Goal: Information Seeking & Learning: Learn about a topic

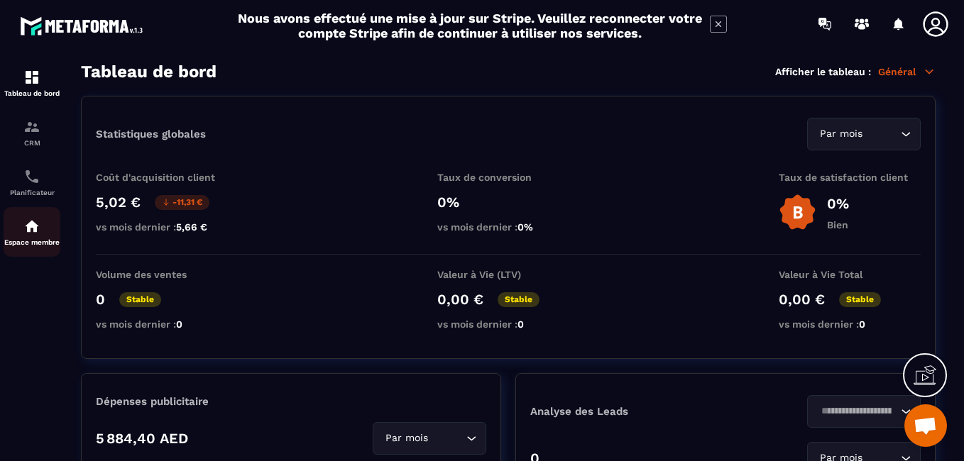
click at [28, 229] on img at bounding box center [31, 226] width 17 height 17
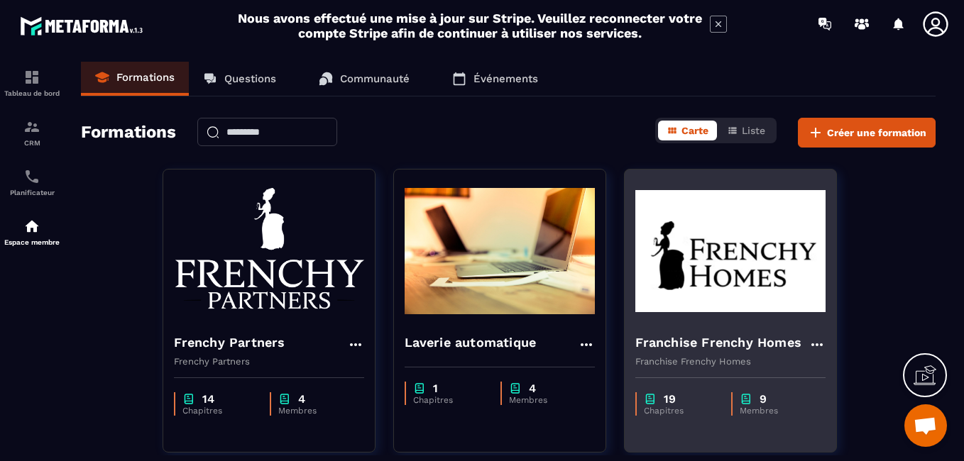
scroll to position [284, 0]
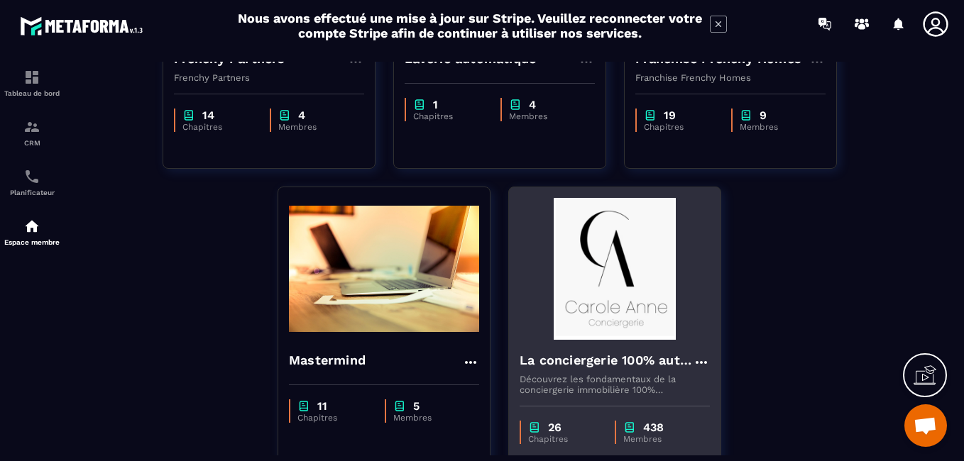
click at [617, 279] on img at bounding box center [615, 269] width 190 height 142
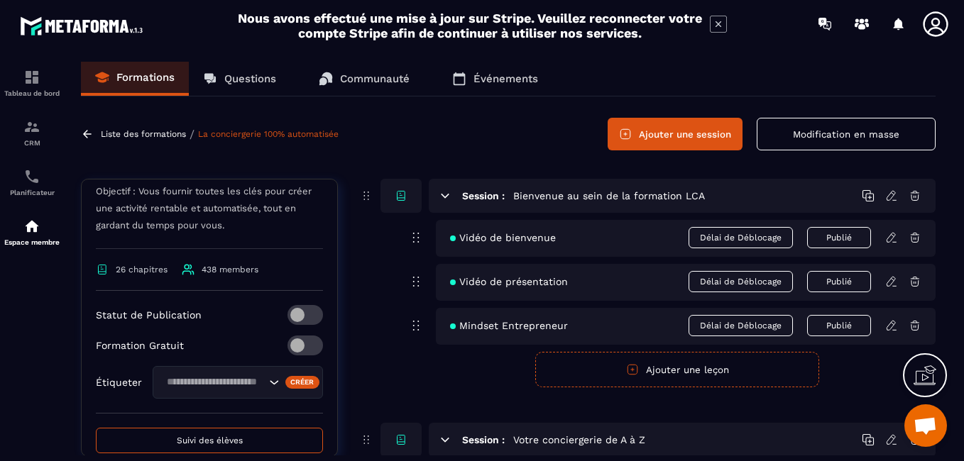
scroll to position [497, 0]
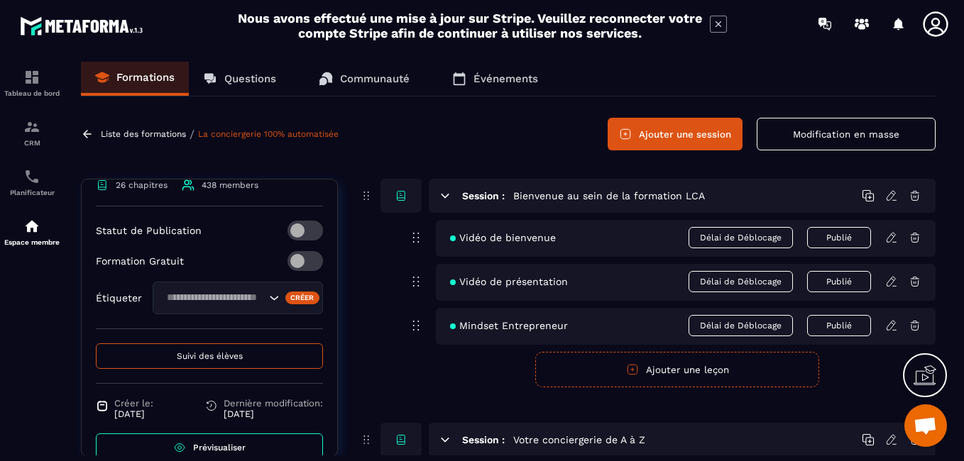
click at [248, 74] on p "Questions" at bounding box center [250, 78] width 52 height 13
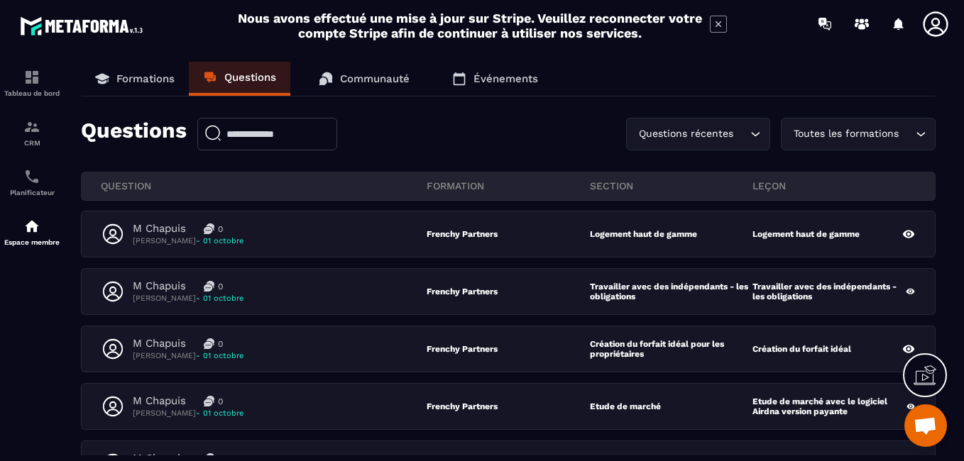
click at [921, 131] on icon "Search for option" at bounding box center [920, 134] width 14 height 14
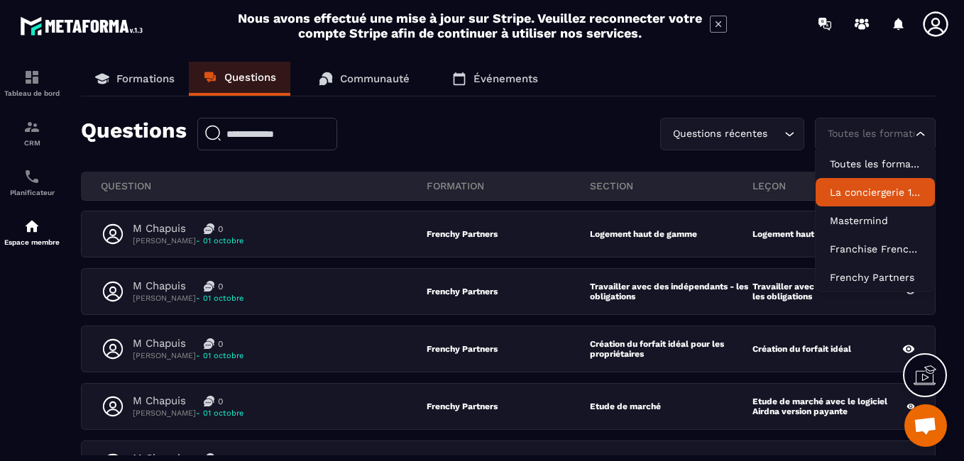
click at [888, 192] on p "La conciergerie 100% automatisée" at bounding box center [875, 192] width 91 height 14
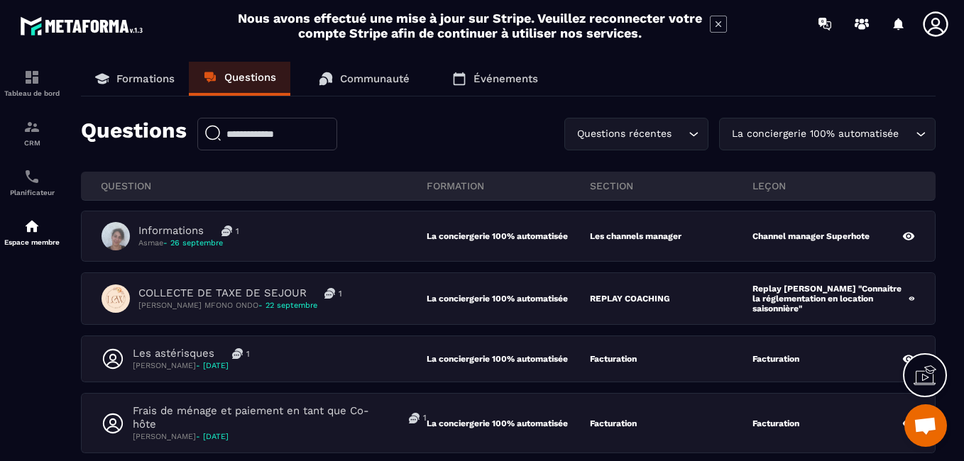
click at [918, 132] on icon "Search for option" at bounding box center [920, 134] width 14 height 14
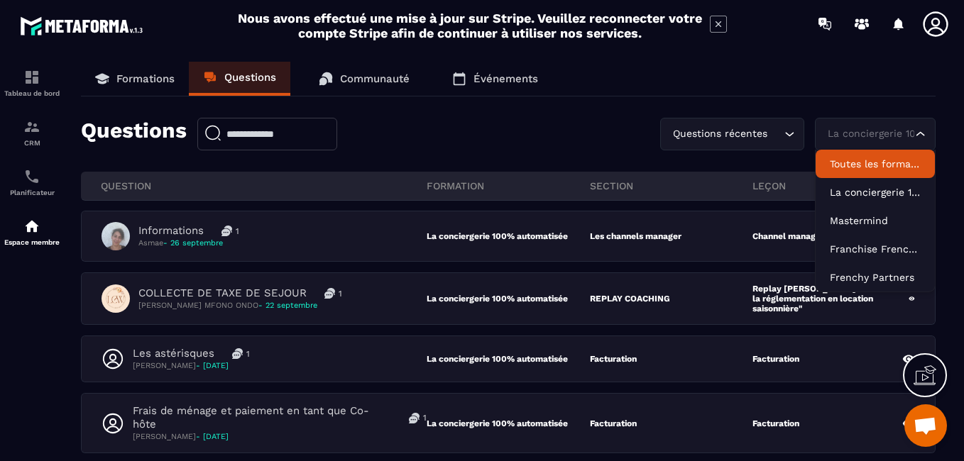
click at [889, 167] on p "Toutes les formations" at bounding box center [875, 164] width 91 height 14
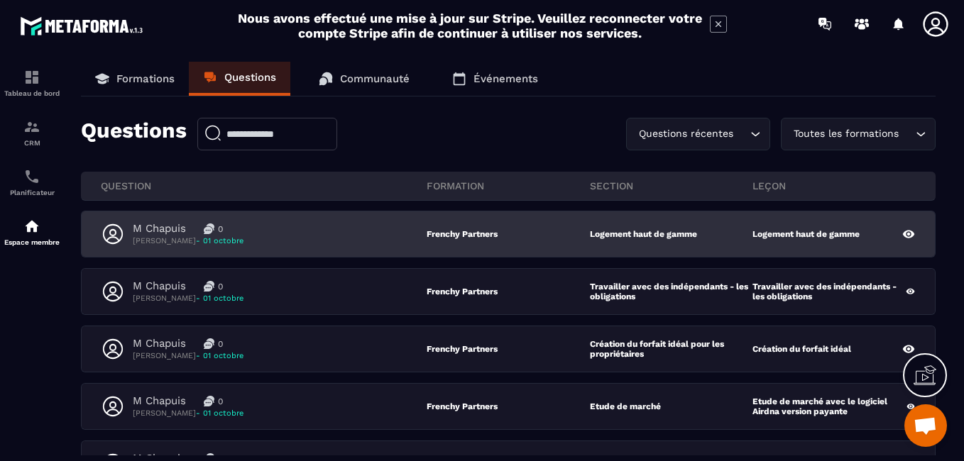
click at [159, 232] on p "M Chapuis" at bounding box center [159, 228] width 53 height 13
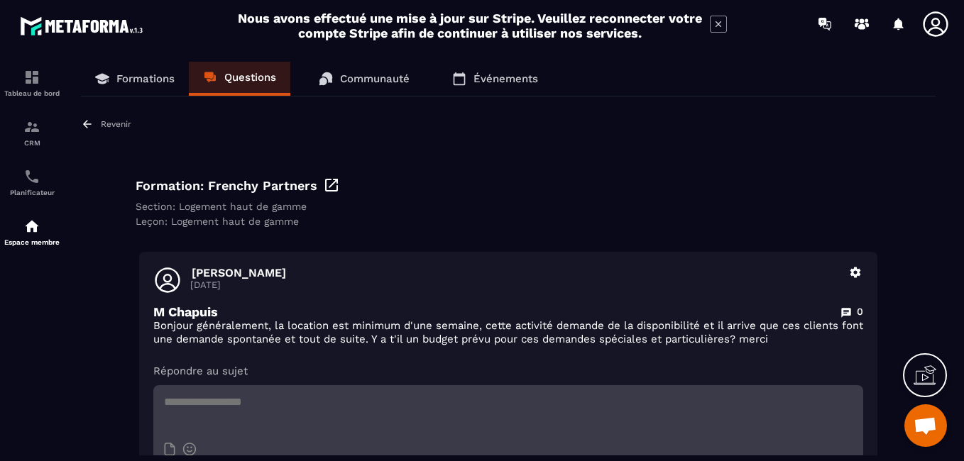
click at [108, 123] on p "Revenir" at bounding box center [116, 124] width 31 height 10
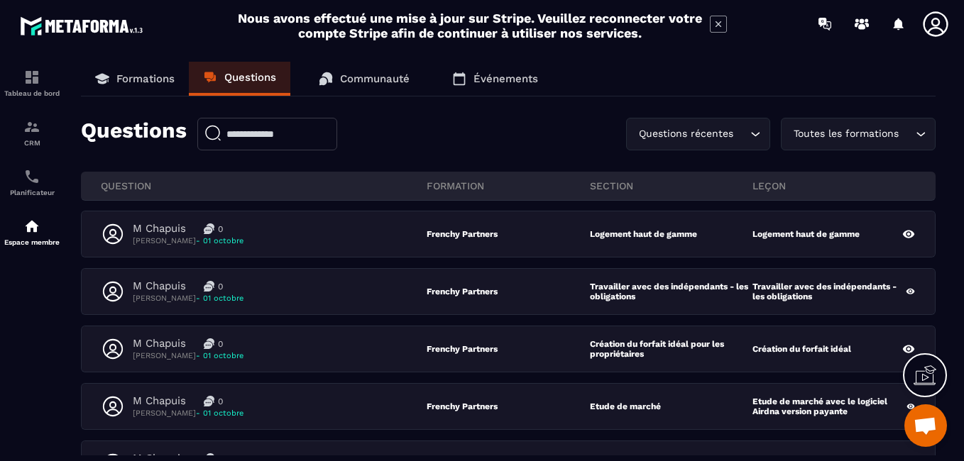
click at [918, 134] on icon "Search for option" at bounding box center [920, 134] width 14 height 14
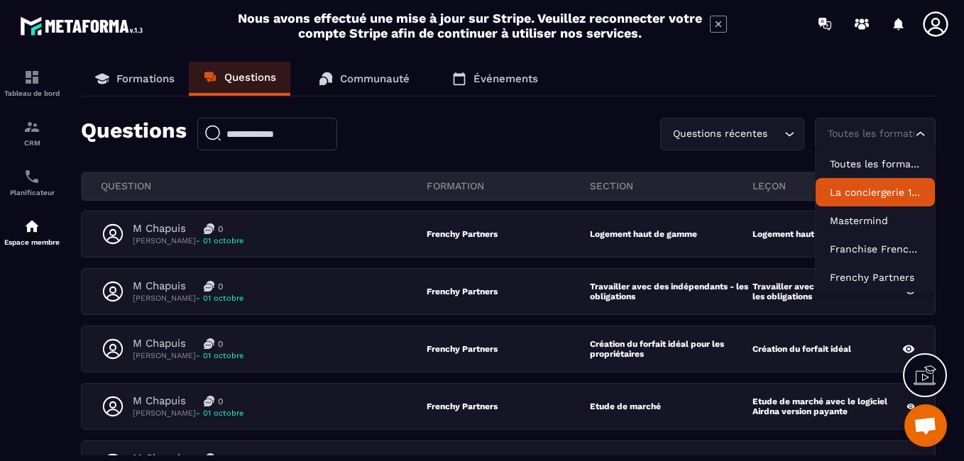
click at [874, 191] on p "La conciergerie 100% automatisée" at bounding box center [875, 192] width 91 height 14
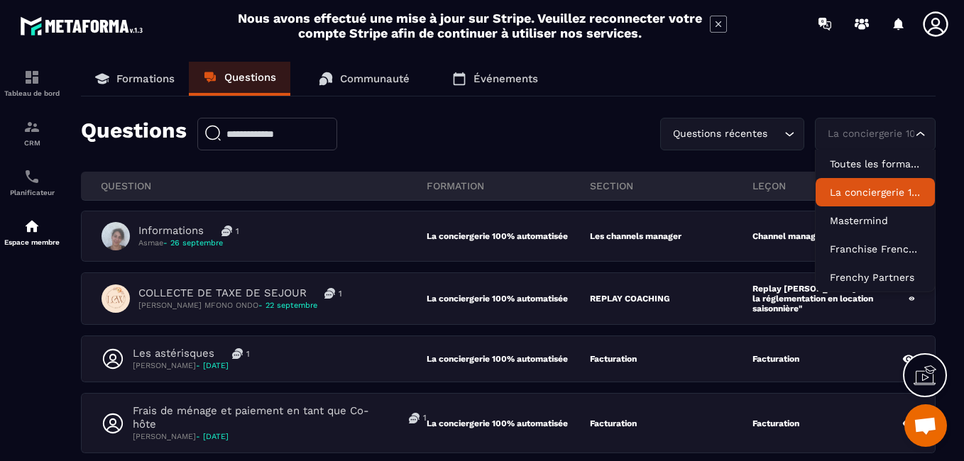
click at [922, 132] on icon "Search for option" at bounding box center [920, 134] width 14 height 14
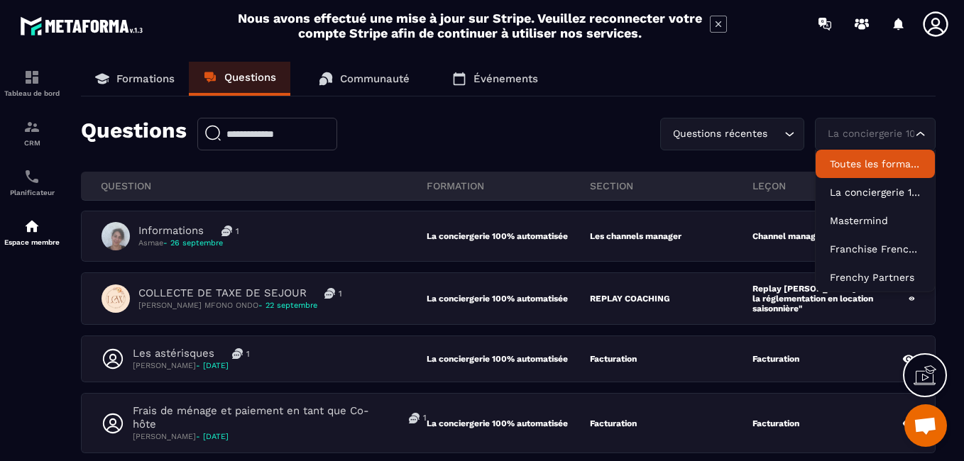
click at [880, 162] on p "Toutes les formations" at bounding box center [875, 164] width 91 height 14
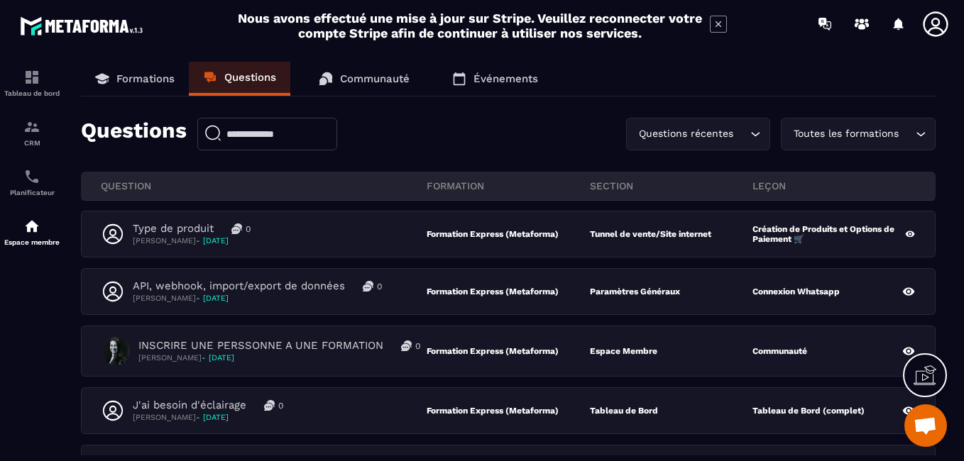
click at [923, 133] on icon "Search for option" at bounding box center [920, 134] width 14 height 14
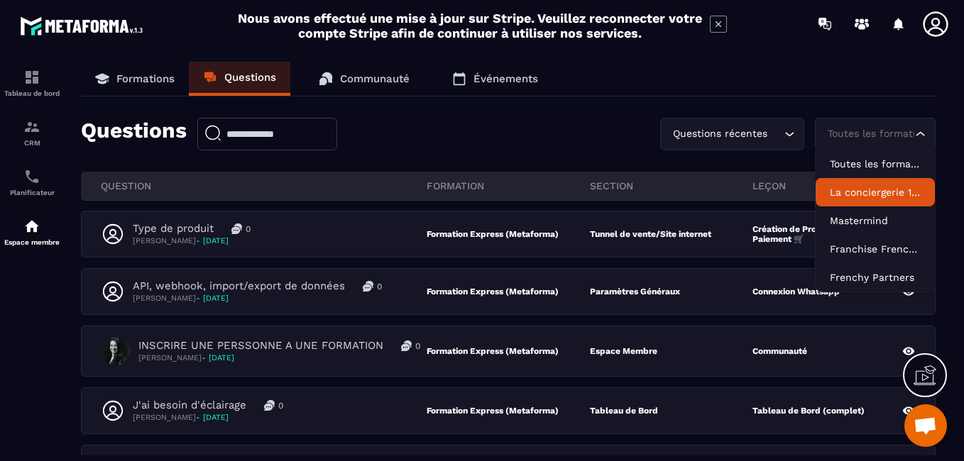
click at [884, 192] on p "La conciergerie 100% automatisée" at bounding box center [875, 192] width 91 height 14
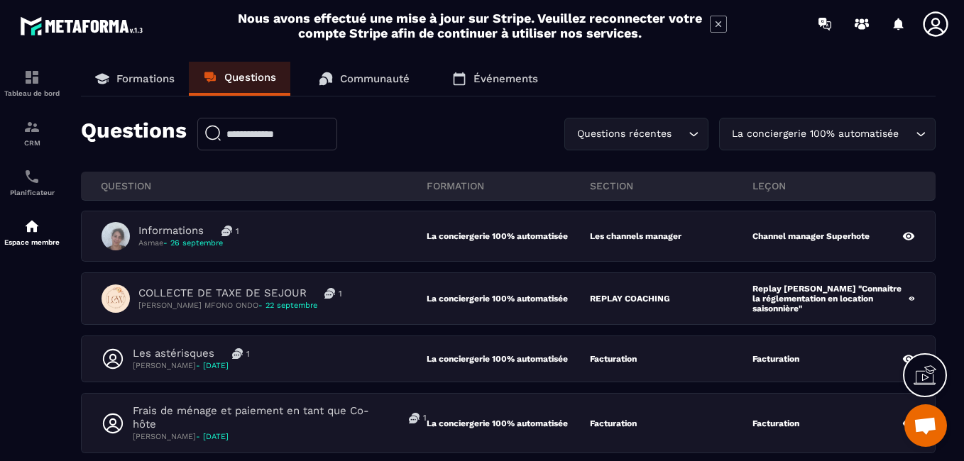
click at [943, 16] on icon at bounding box center [935, 23] width 25 height 25
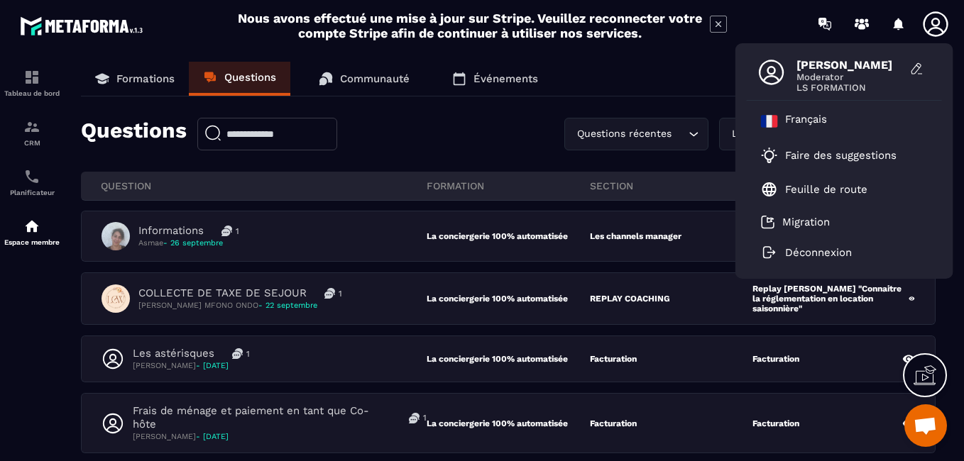
click at [622, 70] on div "Formations Questions Communauté Événements" at bounding box center [508, 79] width 855 height 35
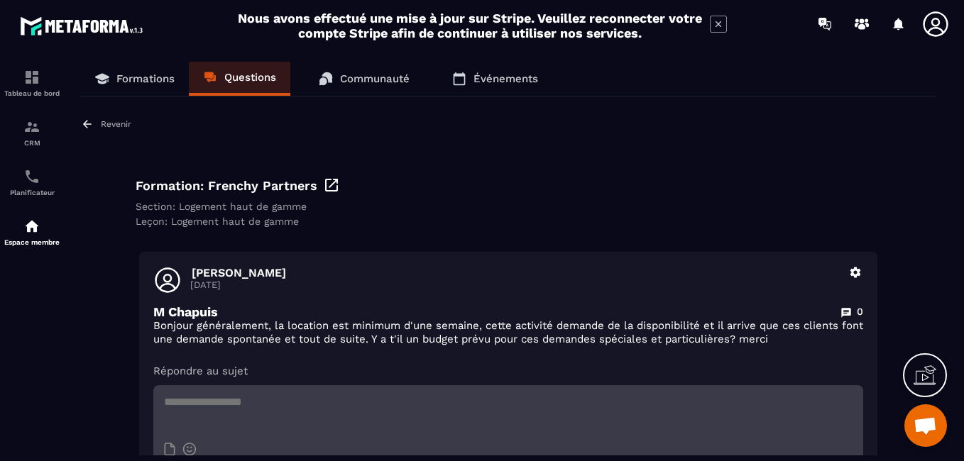
click at [143, 75] on p "Formations" at bounding box center [145, 78] width 58 height 13
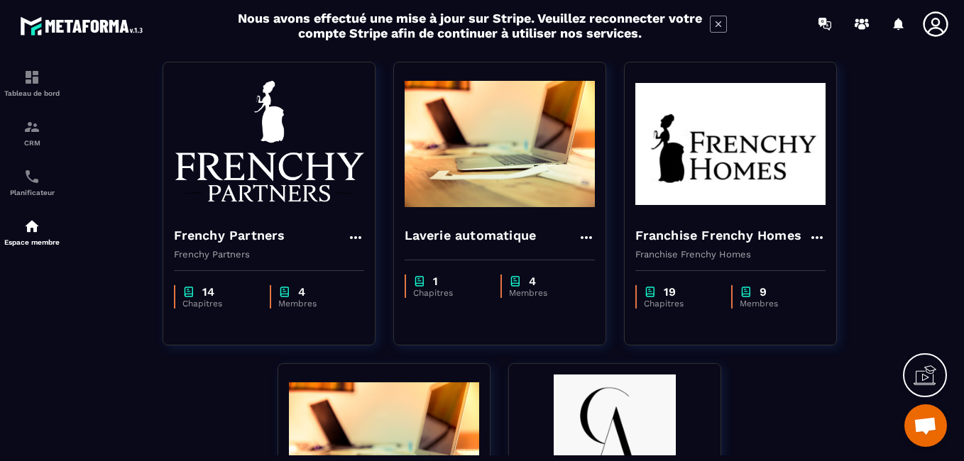
scroll to position [284, 0]
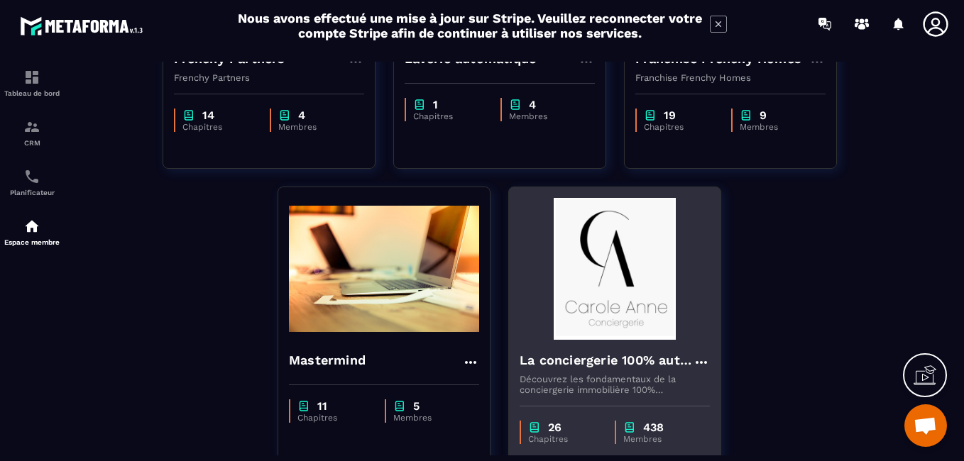
click at [603, 280] on img at bounding box center [615, 269] width 190 height 142
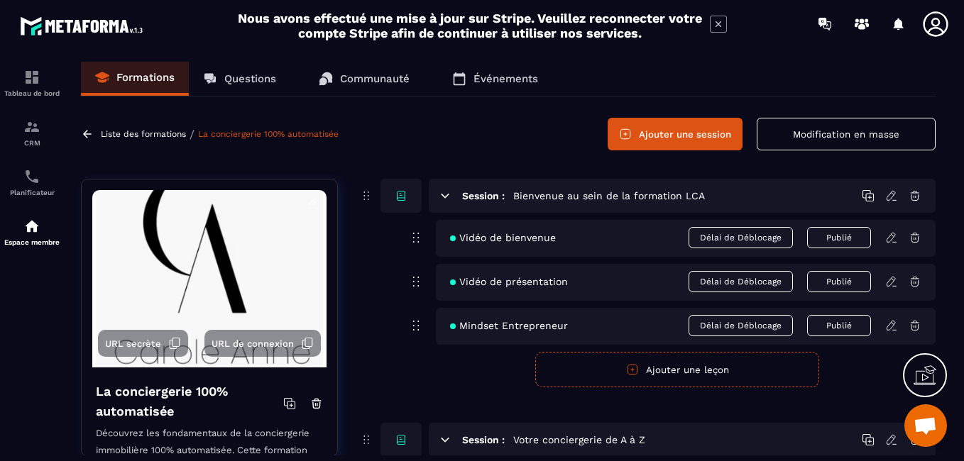
scroll to position [4340, 0]
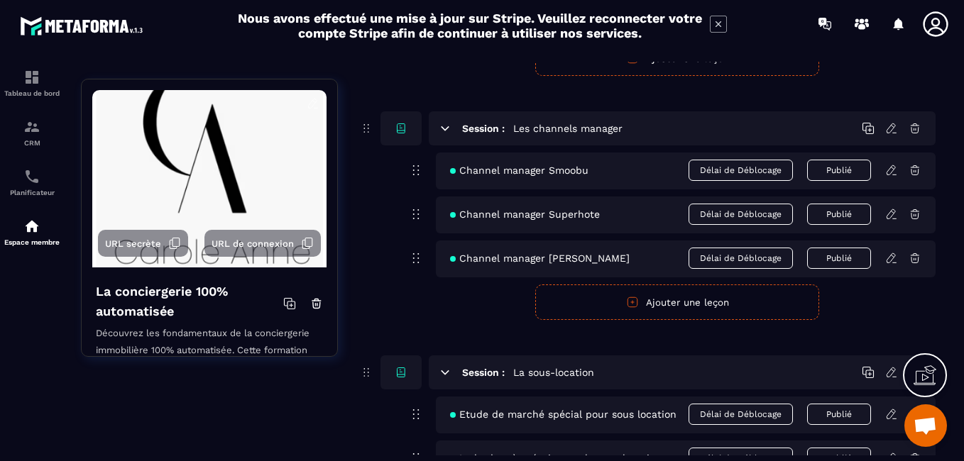
click at [891, 256] on icon at bounding box center [890, 257] width 9 height 9
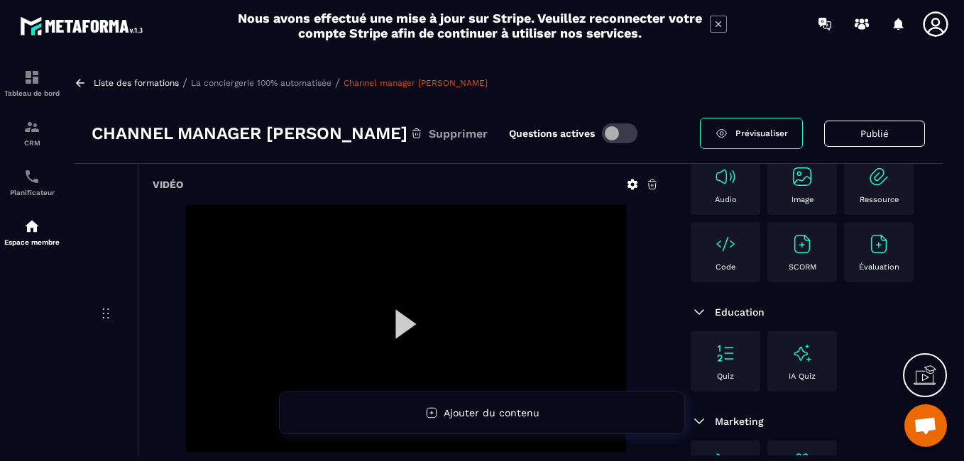
scroll to position [71, 0]
